Goal: Task Accomplishment & Management: Use online tool/utility

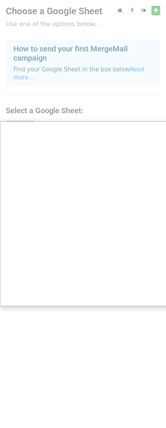
click at [123, 56] on div at bounding box center [87, 217] width 174 height 435
click at [102, 74] on div at bounding box center [87, 217] width 174 height 435
click at [101, 74] on div at bounding box center [87, 217] width 174 height 435
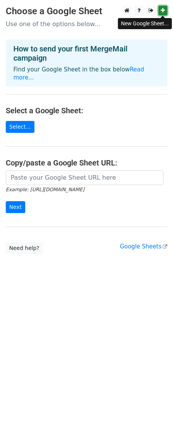
click at [163, 10] on icon at bounding box center [163, 10] width 4 height 5
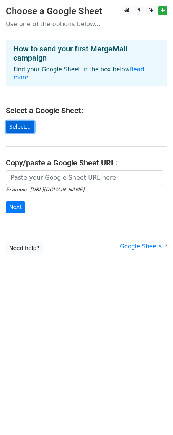
click at [24, 127] on link "Select..." at bounding box center [20, 127] width 29 height 12
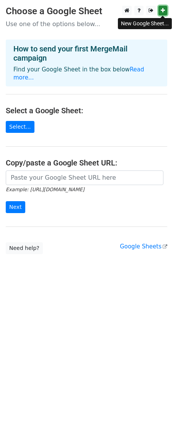
click at [163, 10] on icon at bounding box center [163, 10] width 4 height 5
click at [26, 124] on link "Select..." at bounding box center [20, 127] width 29 height 12
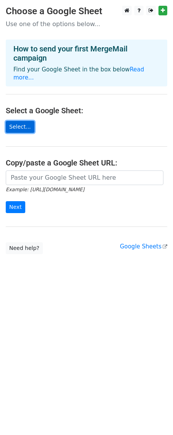
click at [17, 124] on link "Select..." at bounding box center [20, 127] width 29 height 12
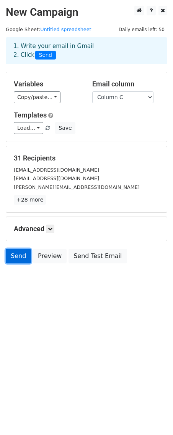
click at [19, 256] on link "Send" at bounding box center [18, 256] width 25 height 15
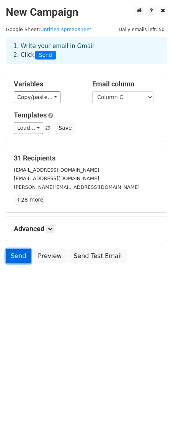
click at [19, 256] on link "Send" at bounding box center [18, 256] width 25 height 15
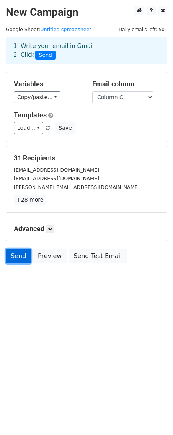
click at [19, 256] on link "Send" at bounding box center [18, 256] width 25 height 15
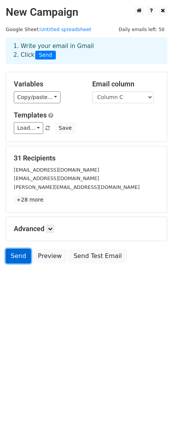
click at [19, 256] on link "Send" at bounding box center [18, 256] width 25 height 15
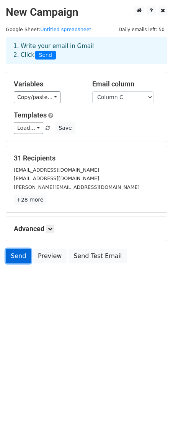
click at [19, 256] on link "Send" at bounding box center [18, 256] width 25 height 15
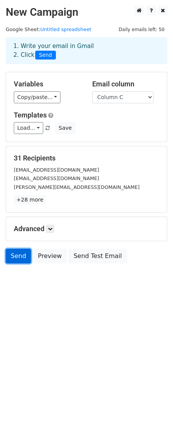
click at [19, 256] on link "Send" at bounding box center [18, 256] width 25 height 15
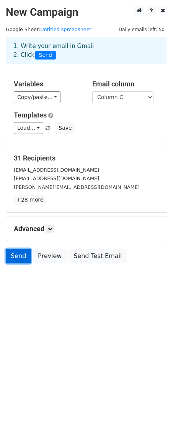
click at [19, 256] on link "Send" at bounding box center [18, 256] width 25 height 15
click at [20, 257] on link "Send" at bounding box center [18, 256] width 25 height 15
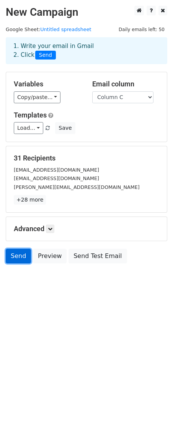
click at [20, 257] on link "Send" at bounding box center [18, 256] width 25 height 15
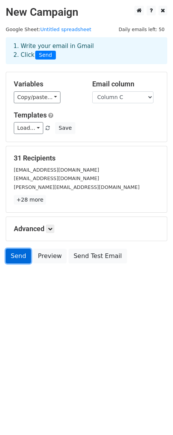
click at [20, 257] on link "Send" at bounding box center [18, 256] width 25 height 15
click at [22, 257] on link "Send" at bounding box center [18, 256] width 25 height 15
click at [22, 254] on link "Send" at bounding box center [18, 256] width 25 height 15
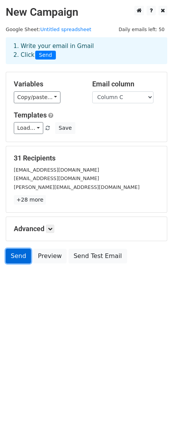
click at [22, 254] on link "Send" at bounding box center [18, 256] width 25 height 15
click at [21, 254] on link "Send" at bounding box center [18, 256] width 25 height 15
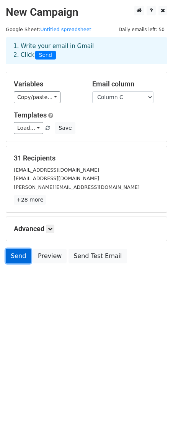
click at [21, 254] on link "Send" at bounding box center [18, 256] width 25 height 15
click at [14, 254] on link "Send" at bounding box center [18, 256] width 25 height 15
